Goal: Information Seeking & Learning: Learn about a topic

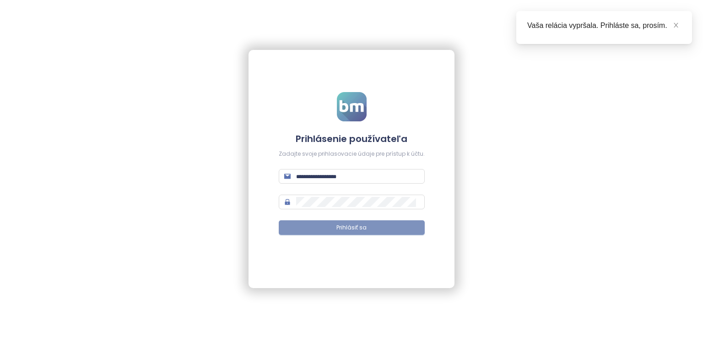
type input "**********"
click at [315, 224] on button "Prihlásiť sa" at bounding box center [352, 227] width 146 height 15
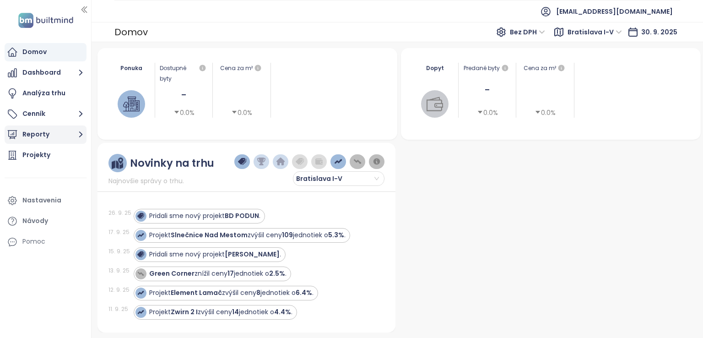
click at [81, 134] on icon "button" at bounding box center [81, 135] width 4 height 6
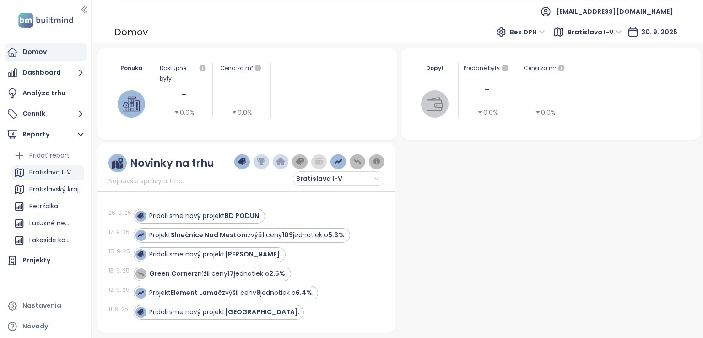
click at [60, 177] on div "Bratislava I-V" at bounding box center [50, 171] width 42 height 11
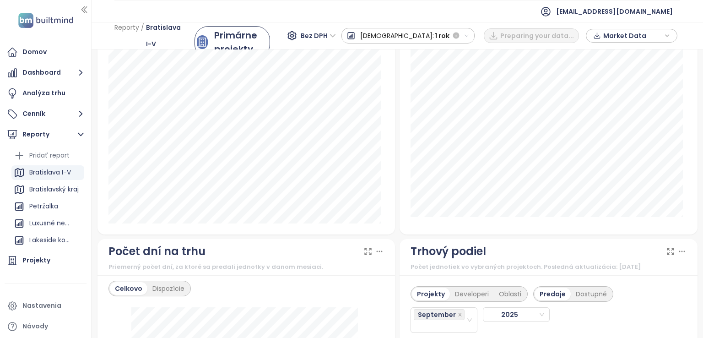
scroll to position [1143, 0]
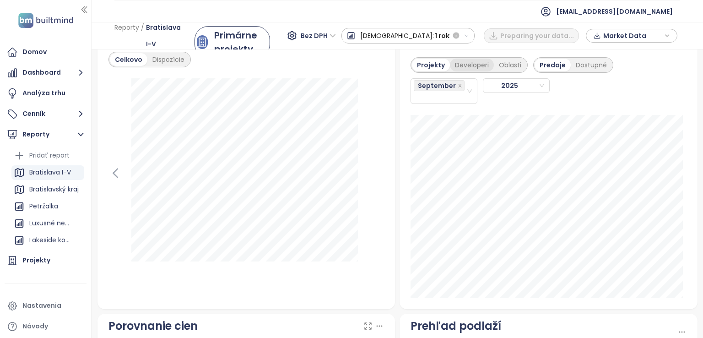
click at [464, 64] on div "Developeri" at bounding box center [472, 65] width 44 height 13
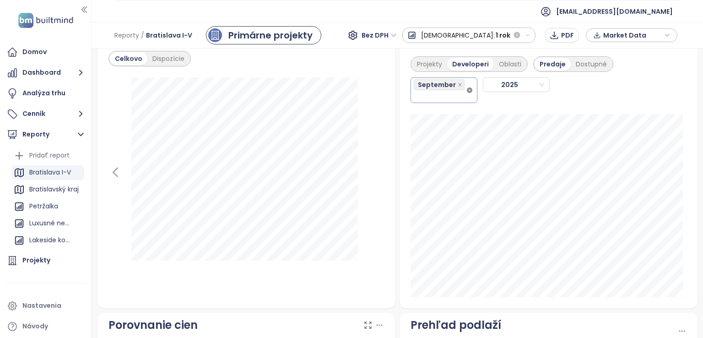
click at [467, 93] on icon "close-circle" at bounding box center [469, 89] width 5 height 5
click at [445, 103] on div "September September" at bounding box center [443, 90] width 67 height 26
click at [444, 102] on div "September" at bounding box center [439, 90] width 52 height 24
click at [427, 70] on div "Projekty" at bounding box center [429, 64] width 35 height 13
click at [456, 102] on div "September" at bounding box center [439, 90] width 52 height 24
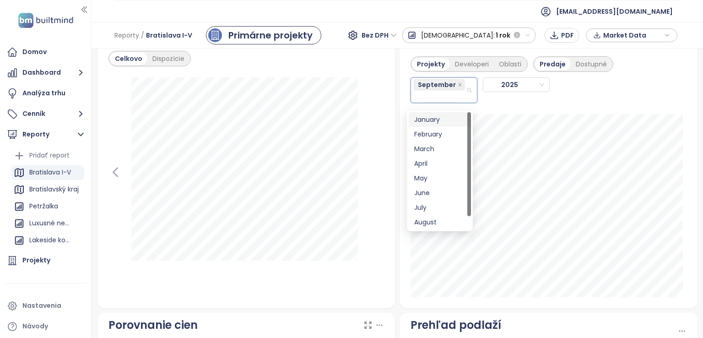
click at [427, 121] on div "January" at bounding box center [439, 119] width 51 height 10
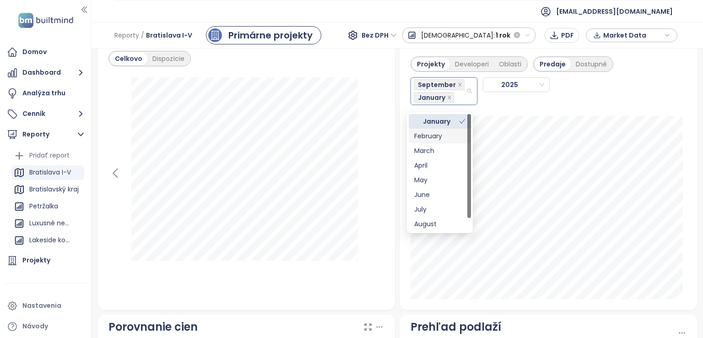
click at [424, 133] on div "February" at bounding box center [439, 136] width 51 height 10
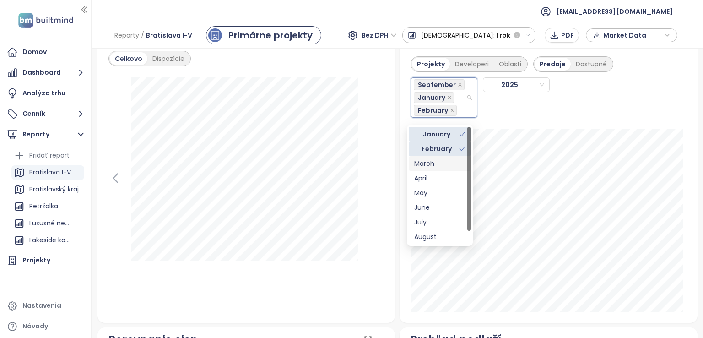
click at [417, 160] on div "March" at bounding box center [439, 163] width 51 height 10
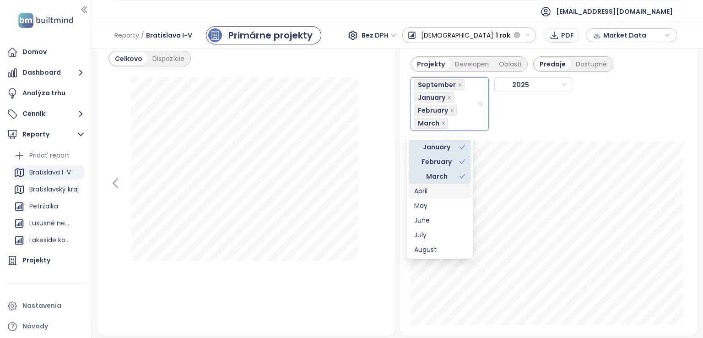
click at [417, 191] on div "April" at bounding box center [439, 191] width 51 height 10
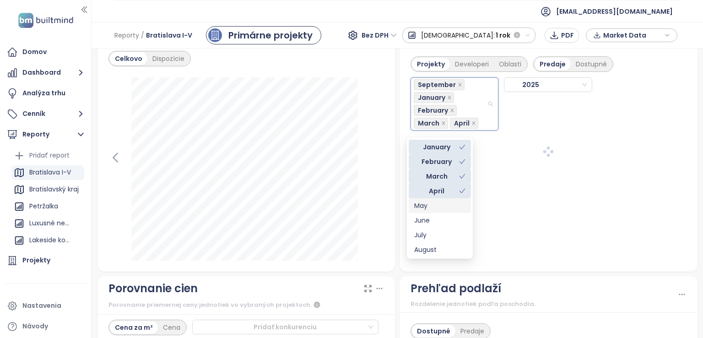
click at [419, 210] on div "May" at bounding box center [439, 205] width 62 height 15
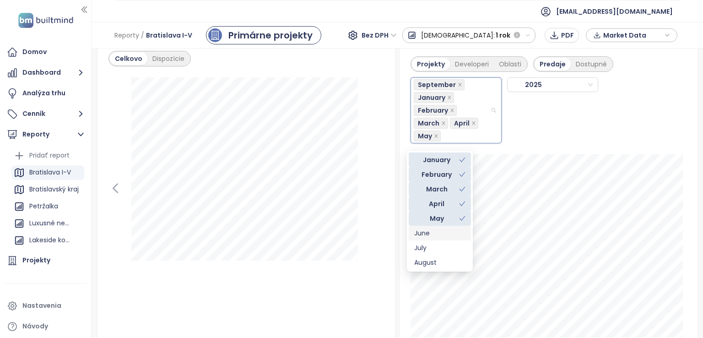
click at [419, 233] on div "June" at bounding box center [439, 233] width 51 height 10
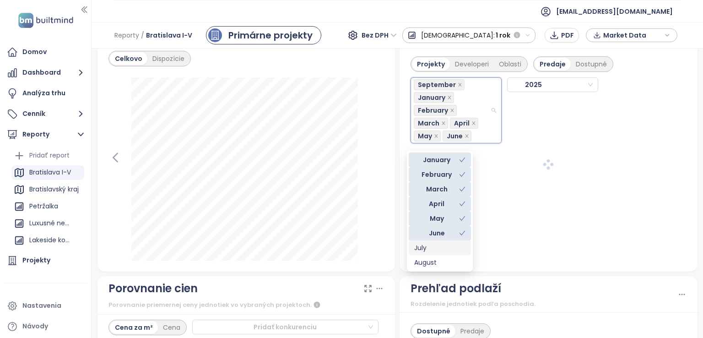
click at [418, 249] on div "July" at bounding box center [439, 247] width 51 height 10
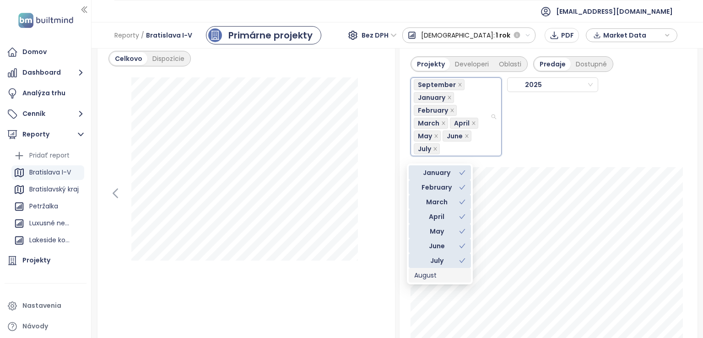
click at [420, 276] on div "August" at bounding box center [439, 275] width 51 height 10
click at [404, 311] on div "Projekty Developeri Oblasti Predaje Dostupné September January February March A…" at bounding box center [548, 203] width 298 height 316
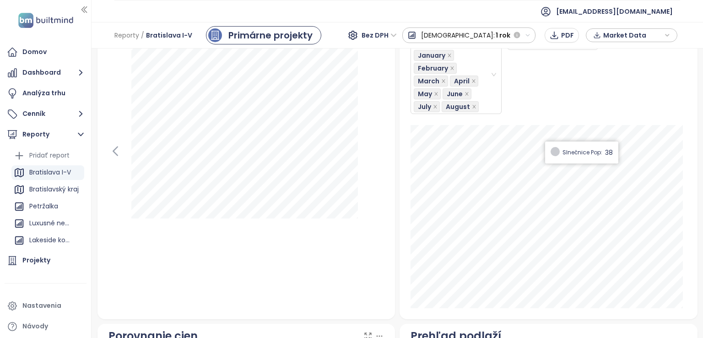
scroll to position [1189, 0]
